Goal: Task Accomplishment & Management: Use online tool/utility

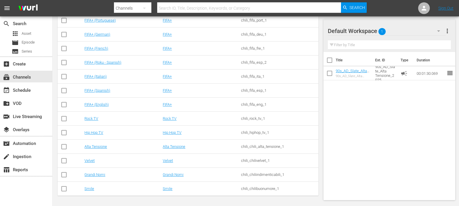
scroll to position [136, 0]
click at [87, 188] on link "Smile" at bounding box center [89, 188] width 10 height 4
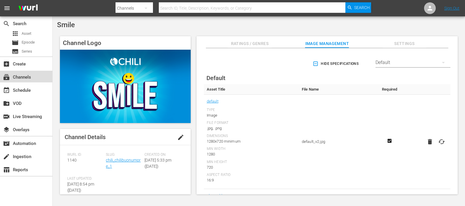
click at [42, 74] on div "subscriptions Channels" at bounding box center [26, 77] width 52 height 12
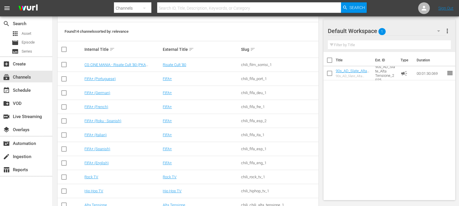
scroll to position [136, 0]
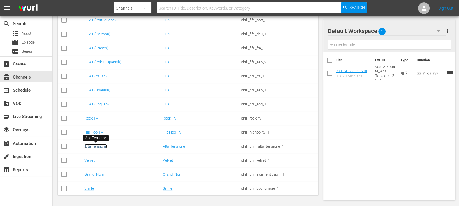
click at [101, 146] on link "Alta Tensione" at bounding box center [95, 146] width 23 height 4
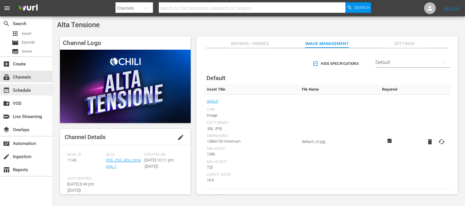
click at [25, 86] on div "event_available Schedule" at bounding box center [26, 90] width 52 height 12
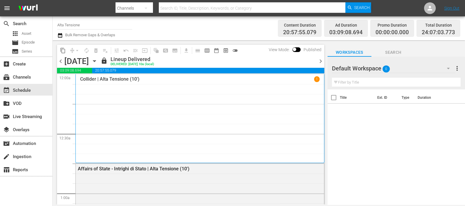
click at [98, 63] on icon "button" at bounding box center [94, 61] width 6 height 6
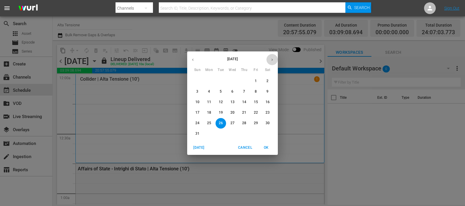
click at [272, 62] on button "button" at bounding box center [271, 59] width 11 height 11
click at [263, 80] on span "6" at bounding box center [267, 81] width 11 height 5
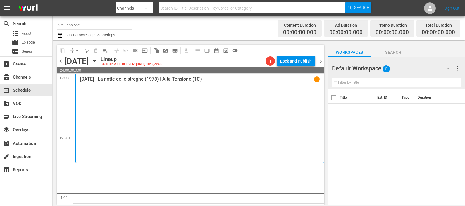
click at [365, 68] on div at bounding box center [353, 68] width 42 height 15
click at [442, 68] on button "button" at bounding box center [448, 68] width 14 height 14
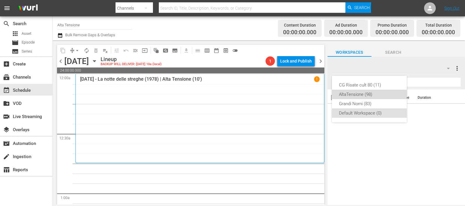
click at [382, 95] on div "AltaTensione (98)" at bounding box center [369, 94] width 61 height 9
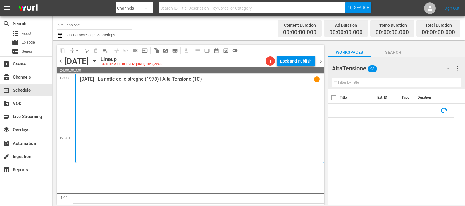
click at [373, 82] on input "text" at bounding box center [396, 82] width 129 height 9
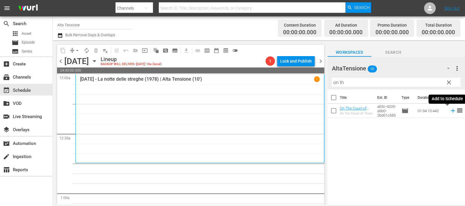
click at [449, 111] on icon at bounding box center [452, 111] width 6 height 6
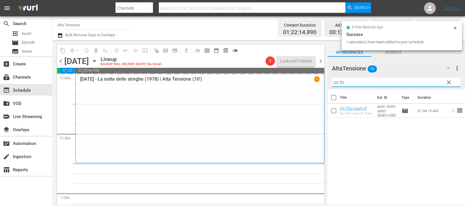
drag, startPoint x: 382, startPoint y: 83, endPoint x: 323, endPoint y: 86, distance: 58.5
click at [324, 87] on div "content_copy compress arrow_drop_down autorenew_outlined delete_forever_outline…" at bounding box center [259, 122] width 412 height 164
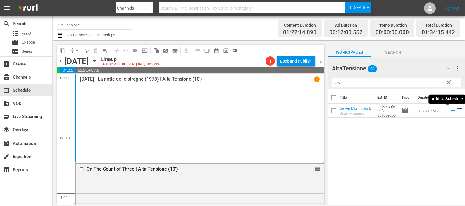
click at [451, 111] on icon at bounding box center [453, 111] width 4 height 4
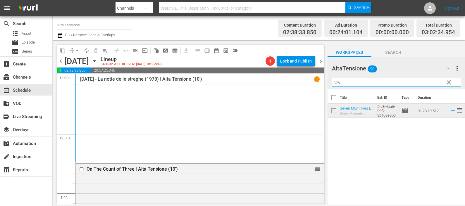
drag, startPoint x: 313, startPoint y: 78, endPoint x: 310, endPoint y: 78, distance: 3.5
click at [310, 78] on div "content_copy compress arrow_drop_down autorenew_outlined delete_forever_outline…" at bounding box center [259, 122] width 412 height 164
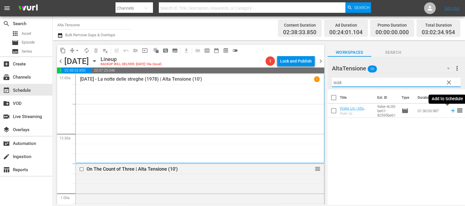
click at [449, 110] on icon at bounding box center [452, 111] width 6 height 6
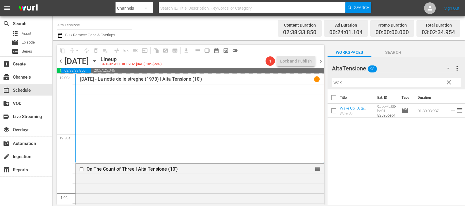
click at [328, 80] on div "AltaTensione 98 AltaTensione more_vert clear Filter by Title wak" at bounding box center [395, 73] width 137 height 33
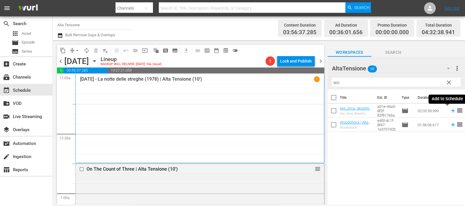
click at [449, 108] on icon at bounding box center [452, 111] width 6 height 6
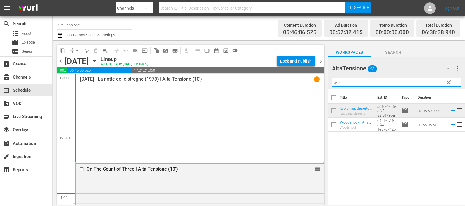
drag, startPoint x: 338, startPoint y: 83, endPoint x: 324, endPoint y: 83, distance: 13.5
click at [324, 83] on div "content_copy compress arrow_drop_down autorenew_outlined delete_forever_outline…" at bounding box center [259, 122] width 412 height 164
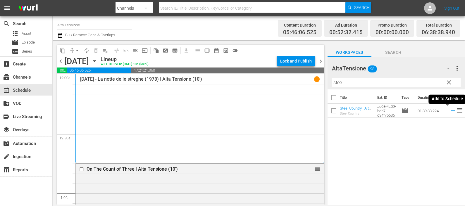
click at [449, 109] on icon at bounding box center [452, 111] width 6 height 6
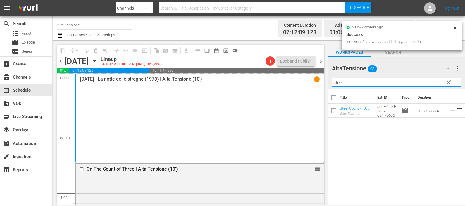
drag, startPoint x: 391, startPoint y: 86, endPoint x: 330, endPoint y: 88, distance: 61.4
click at [330, 87] on div "AltaTensione 98 AltaTensione more_vert clear Filter by Title stee" at bounding box center [395, 73] width 137 height 33
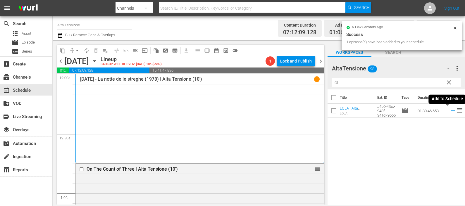
click at [449, 109] on icon at bounding box center [452, 111] width 6 height 6
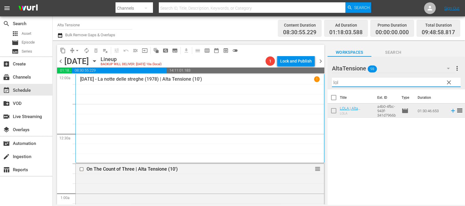
drag, startPoint x: 350, startPoint y: 83, endPoint x: 311, endPoint y: 81, distance: 39.5
click at [311, 81] on div "content_copy compress arrow_drop_down autorenew_outlined delete_forever_outline…" at bounding box center [259, 122] width 412 height 164
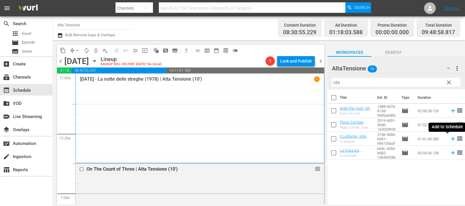
click at [449, 138] on icon at bounding box center [452, 139] width 6 height 6
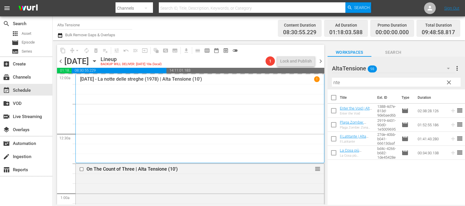
drag, startPoint x: 373, startPoint y: 81, endPoint x: 330, endPoint y: 82, distance: 43.9
click at [330, 82] on div "AltaTensione 98 AltaTensione more_vert clear Filter by Title nte" at bounding box center [395, 73] width 137 height 33
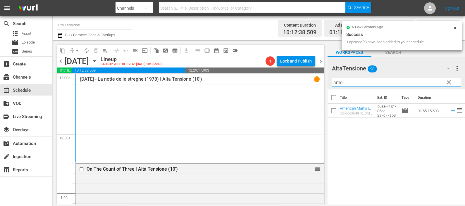
click at [449, 111] on icon at bounding box center [452, 111] width 6 height 6
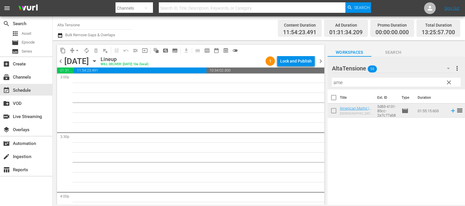
scroll to position [1753, 0]
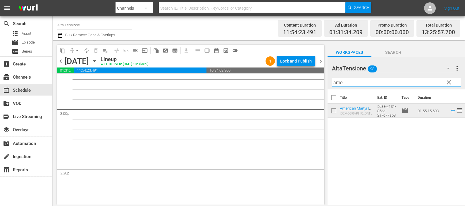
drag, startPoint x: 352, startPoint y: 81, endPoint x: 317, endPoint y: 80, distance: 35.1
click at [317, 80] on div "content_copy compress arrow_drop_down autorenew_outlined delete_forever_outline…" at bounding box center [259, 122] width 412 height 164
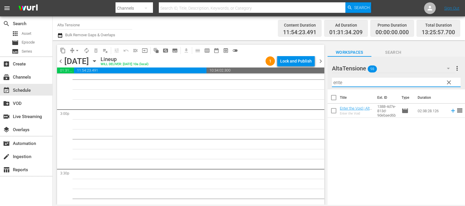
click at [449, 110] on icon at bounding box center [452, 111] width 6 height 6
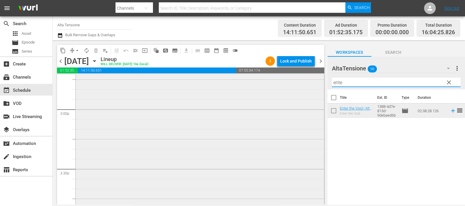
drag, startPoint x: 345, startPoint y: 82, endPoint x: 303, endPoint y: 85, distance: 42.8
click at [303, 85] on div "content_copy compress arrow_drop_down autorenew_outlined delete_forever_outline…" at bounding box center [259, 122] width 412 height 164
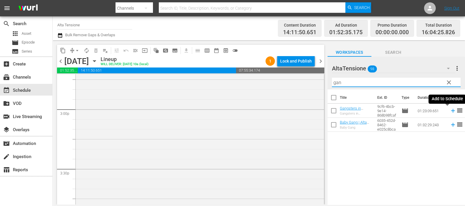
click at [449, 112] on icon at bounding box center [452, 111] width 6 height 6
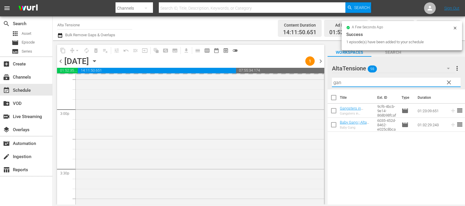
click at [331, 82] on div "AltaTensione 98 AltaTensione more_vert clear Filter by Title gan" at bounding box center [395, 73] width 137 height 33
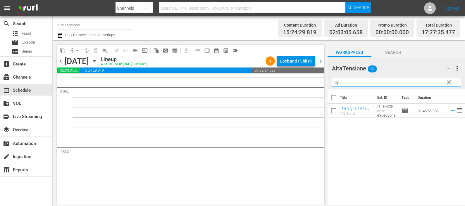
scroll to position [2228, 0]
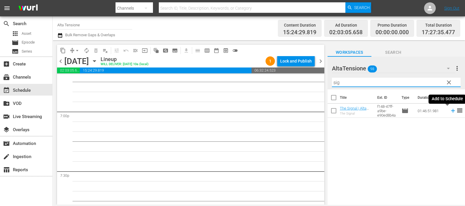
drag, startPoint x: 447, startPoint y: 110, endPoint x: 437, endPoint y: 114, distance: 11.1
click at [449, 110] on icon at bounding box center [452, 111] width 6 height 6
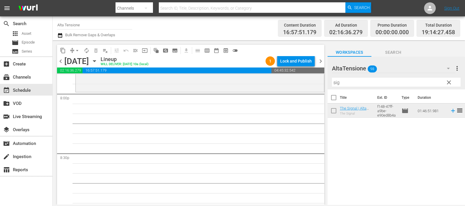
scroll to position [2374, 0]
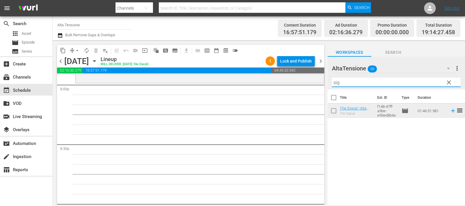
drag, startPoint x: 345, startPoint y: 82, endPoint x: 318, endPoint y: 84, distance: 27.2
click at [318, 83] on div "content_copy compress arrow_drop_down autorenew_outlined delete_forever_outline…" at bounding box center [259, 122] width 412 height 164
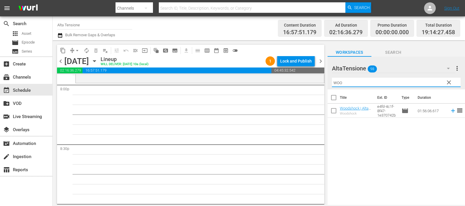
type input "wood"
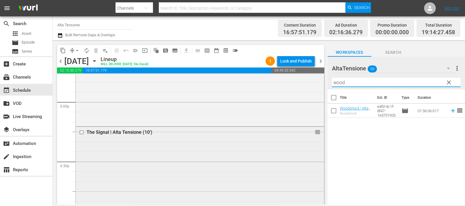
scroll to position [2009, 0]
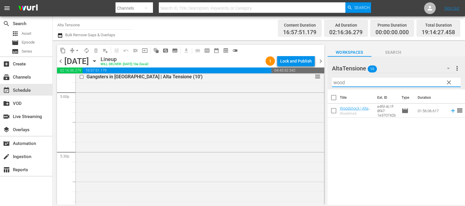
drag, startPoint x: 330, startPoint y: 83, endPoint x: 321, endPoint y: 86, distance: 9.7
click at [319, 85] on div "content_copy compress arrow_drop_down autorenew_outlined delete_forever_outline…" at bounding box center [259, 122] width 412 height 164
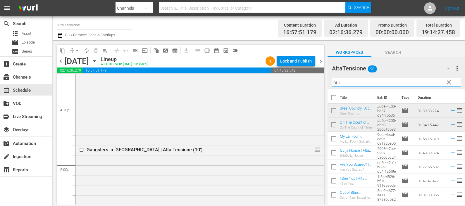
scroll to position [0, 0]
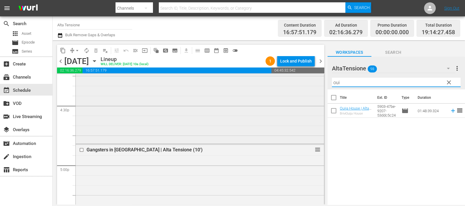
drag, startPoint x: 350, startPoint y: 84, endPoint x: 311, endPoint y: 77, distance: 40.2
click at [308, 88] on div "content_copy compress arrow_drop_down autorenew_outlined delete_forever_outline…" at bounding box center [259, 122] width 412 height 164
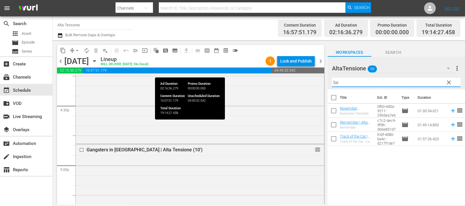
type input "b"
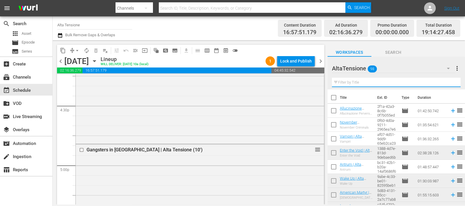
drag, startPoint x: 361, startPoint y: 82, endPoint x: 327, endPoint y: 74, distance: 34.3
click at [311, 74] on div "content_copy compress arrow_drop_down autorenew_outlined delete_forever_outline…" at bounding box center [259, 122] width 412 height 164
click at [358, 83] on input "text" at bounding box center [396, 82] width 129 height 9
click at [357, 82] on input "text" at bounding box center [396, 82] width 129 height 9
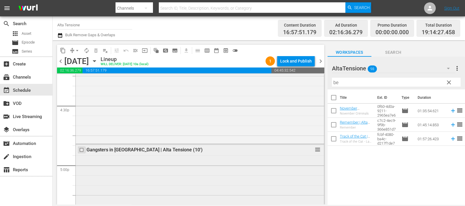
click at [83, 149] on input "checkbox" at bounding box center [82, 149] width 6 height 5
click at [96, 53] on span "delete_forever_outlined" at bounding box center [96, 51] width 6 height 6
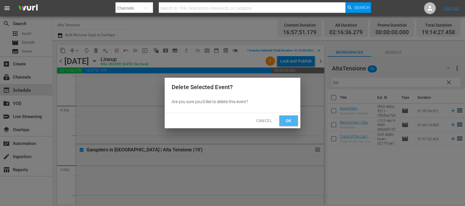
click at [291, 121] on span "Ok" at bounding box center [288, 120] width 9 height 7
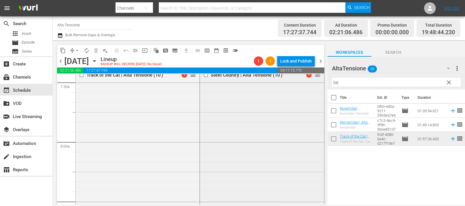
scroll to position [877, 0]
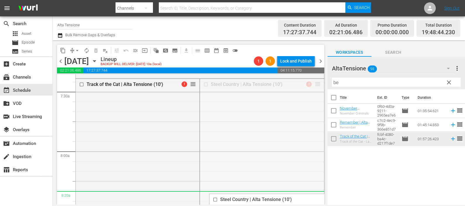
drag, startPoint x: 306, startPoint y: 105, endPoint x: 278, endPoint y: 196, distance: 95.1
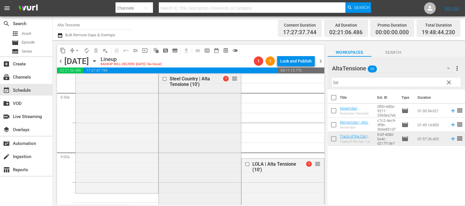
scroll to position [986, 0]
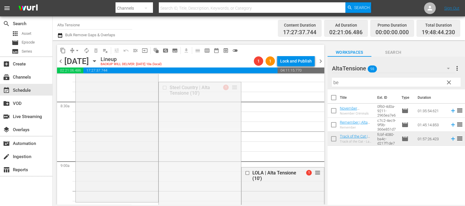
drag, startPoint x: 231, startPoint y: 87, endPoint x: 206, endPoint y: 203, distance: 118.8
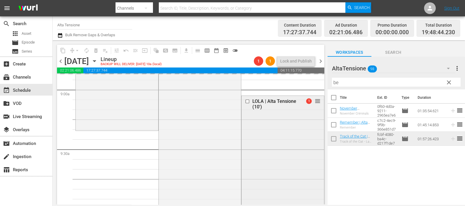
scroll to position [1059, 0]
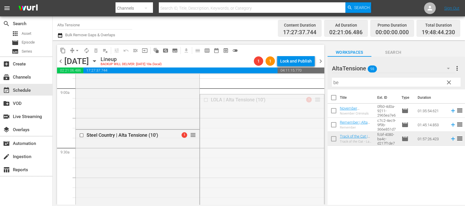
drag, startPoint x: 312, startPoint y: 101, endPoint x: 287, endPoint y: 191, distance: 93.7
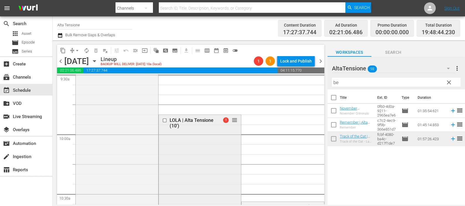
scroll to position [1169, 0]
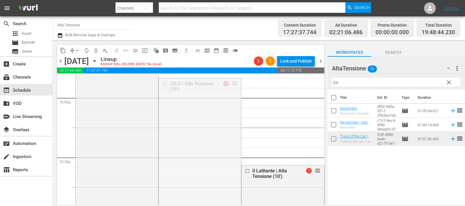
drag, startPoint x: 230, startPoint y: 83, endPoint x: 196, endPoint y: 196, distance: 118.2
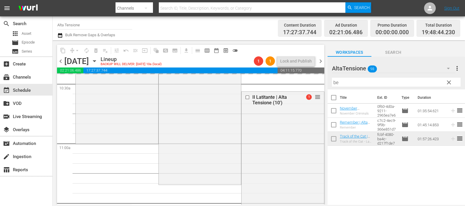
scroll to position [1242, 0]
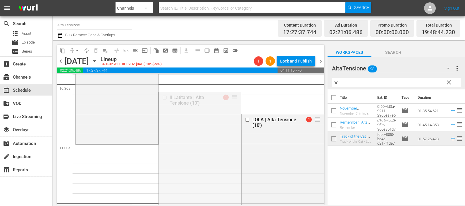
drag, startPoint x: 226, startPoint y: 105, endPoint x: 211, endPoint y: 153, distance: 50.5
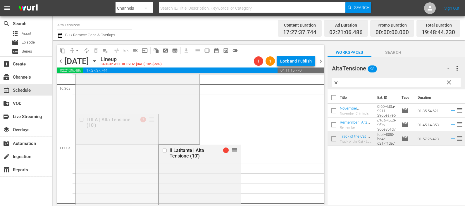
drag, startPoint x: 148, startPoint y: 119, endPoint x: 144, endPoint y: 146, distance: 26.8
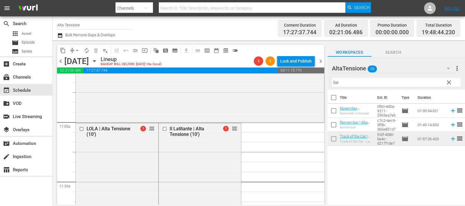
scroll to position [1279, 0]
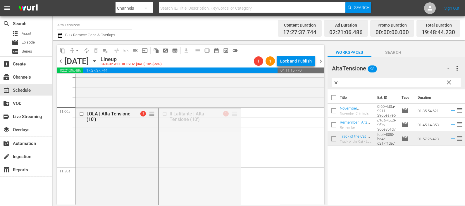
drag, startPoint x: 229, startPoint y: 115, endPoint x: 210, endPoint y: 187, distance: 74.1
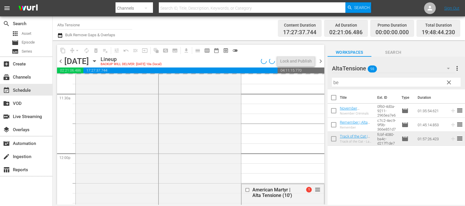
scroll to position [1388, 0]
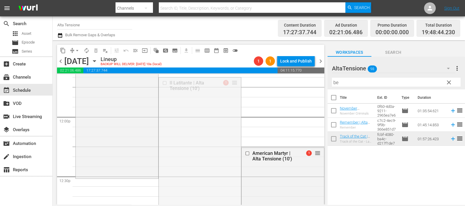
drag, startPoint x: 232, startPoint y: 83, endPoint x: 200, endPoint y: 183, distance: 104.5
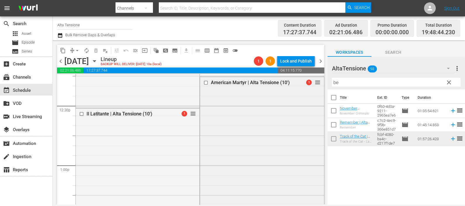
scroll to position [1461, 0]
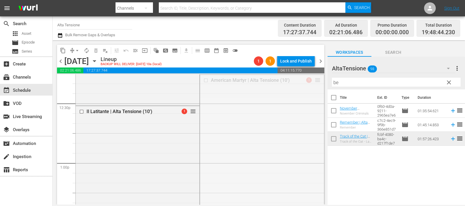
drag, startPoint x: 311, startPoint y: 82, endPoint x: 294, endPoint y: 189, distance: 108.9
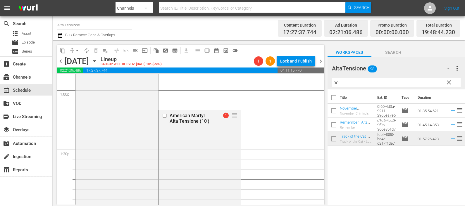
scroll to position [1571, 0]
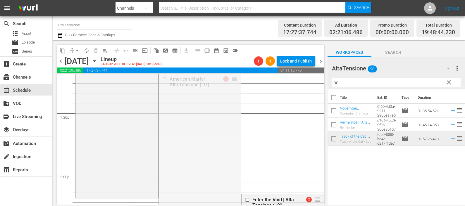
drag, startPoint x: 233, startPoint y: 78, endPoint x: 205, endPoint y: 201, distance: 126.5
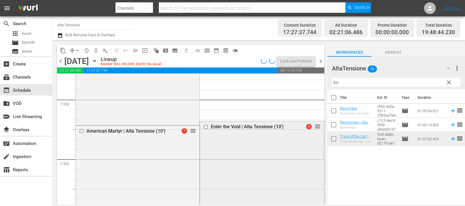
scroll to position [1680, 0]
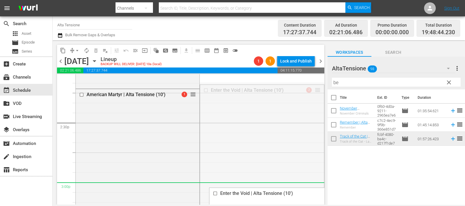
drag, startPoint x: 307, startPoint y: 105, endPoint x: 292, endPoint y: 183, distance: 79.4
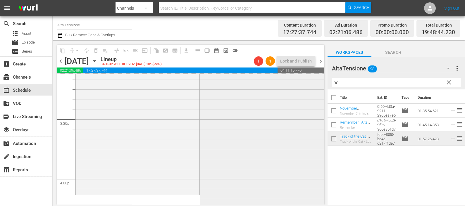
scroll to position [1790, 0]
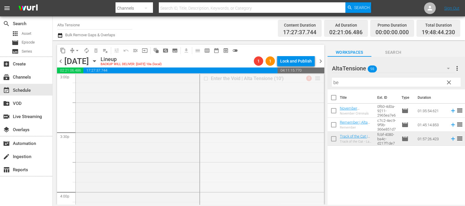
drag, startPoint x: 313, startPoint y: 79, endPoint x: 286, endPoint y: 194, distance: 117.8
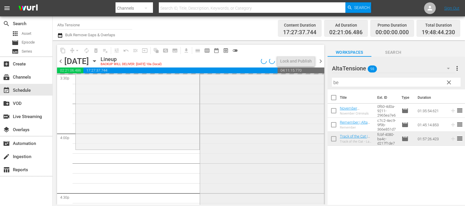
scroll to position [1863, 0]
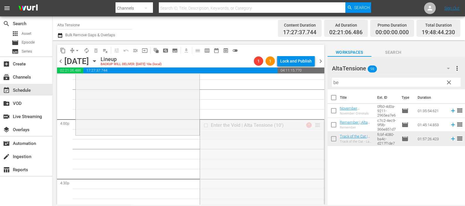
drag, startPoint x: 312, startPoint y: 125, endPoint x: 312, endPoint y: 138, distance: 13.2
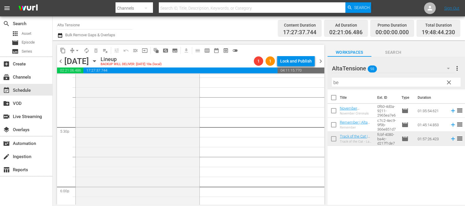
scroll to position [2118, 0]
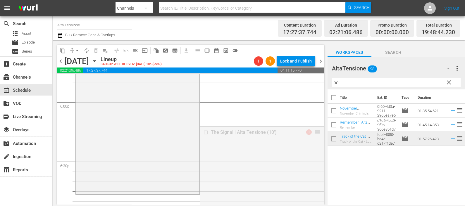
drag, startPoint x: 314, startPoint y: 133, endPoint x: 297, endPoint y: 195, distance: 64.4
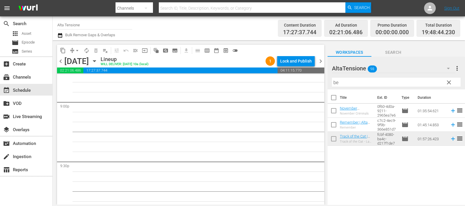
scroll to position [2411, 0]
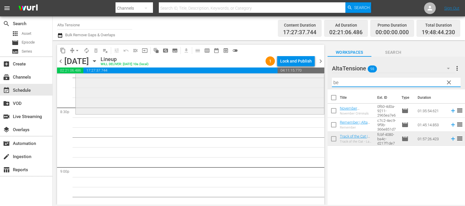
drag, startPoint x: 356, startPoint y: 78, endPoint x: 313, endPoint y: 83, distance: 43.0
click at [313, 84] on div "content_copy compress arrow_drop_down autorenew_outlined delete_forever_outline…" at bounding box center [259, 122] width 412 height 164
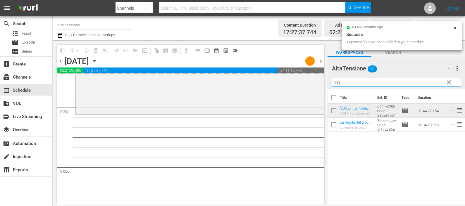
click at [330, 77] on div "AltaTensione 98 AltaTensione more_vert clear Filter by Title reg" at bounding box center [395, 73] width 137 height 33
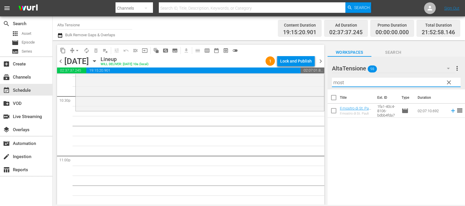
scroll to position [2667, 0]
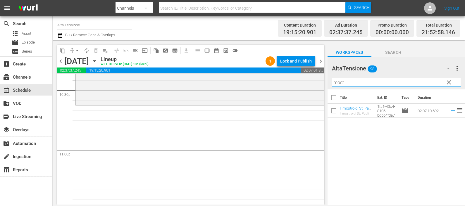
type input "most"
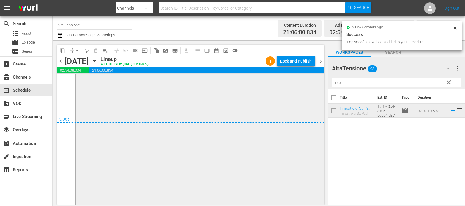
scroll to position [2820, 0]
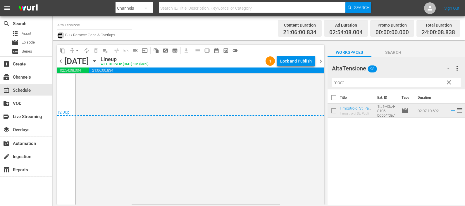
click at [60, 34] on icon "button" at bounding box center [60, 35] width 4 height 5
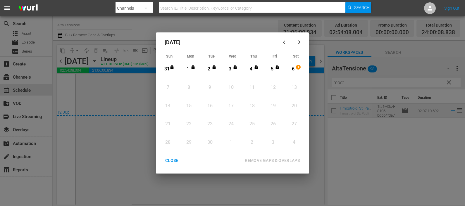
click at [292, 69] on div "6" at bounding box center [292, 69] width 7 height 7
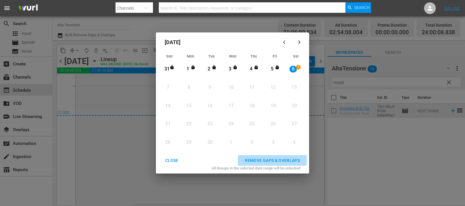
click at [280, 158] on div "REMOVE GAPS & OVERLAPS" at bounding box center [272, 160] width 64 height 7
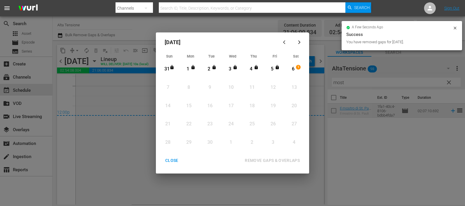
click at [169, 159] on div "CLOSE" at bounding box center [171, 160] width 23 height 7
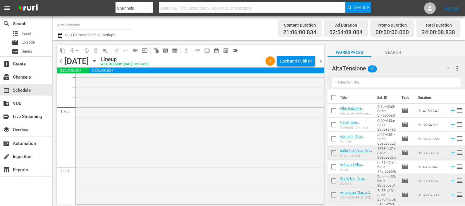
scroll to position [146, 0]
click at [60, 34] on icon "button" at bounding box center [60, 35] width 4 height 5
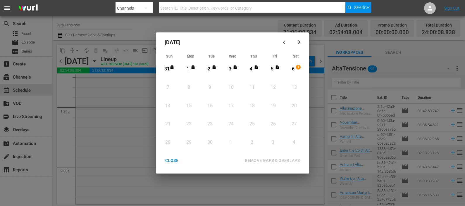
click at [293, 68] on div "6" at bounding box center [292, 69] width 7 height 7
drag, startPoint x: 289, startPoint y: 159, endPoint x: 288, endPoint y: 155, distance: 4.7
click at [289, 159] on div "REMOVE GAPS & OVERLAPS" at bounding box center [272, 160] width 64 height 7
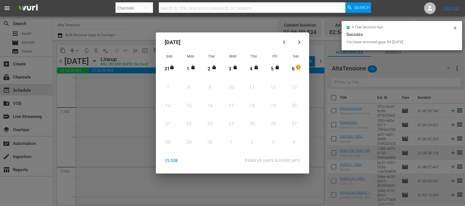
click at [172, 158] on div "CLOSE" at bounding box center [171, 160] width 23 height 7
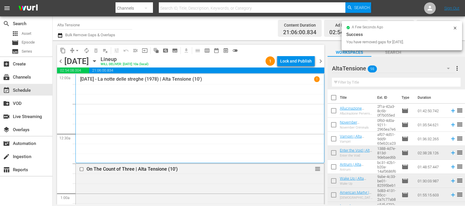
click at [306, 60] on div "Lock and Publish" at bounding box center [296, 61] width 32 height 11
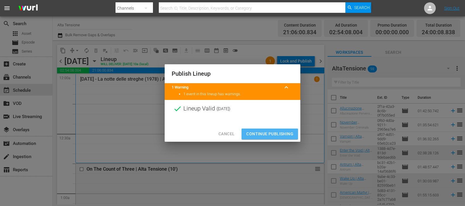
click at [255, 133] on span "Continue Publishing" at bounding box center [269, 133] width 47 height 7
